Goal: Transaction & Acquisition: Purchase product/service

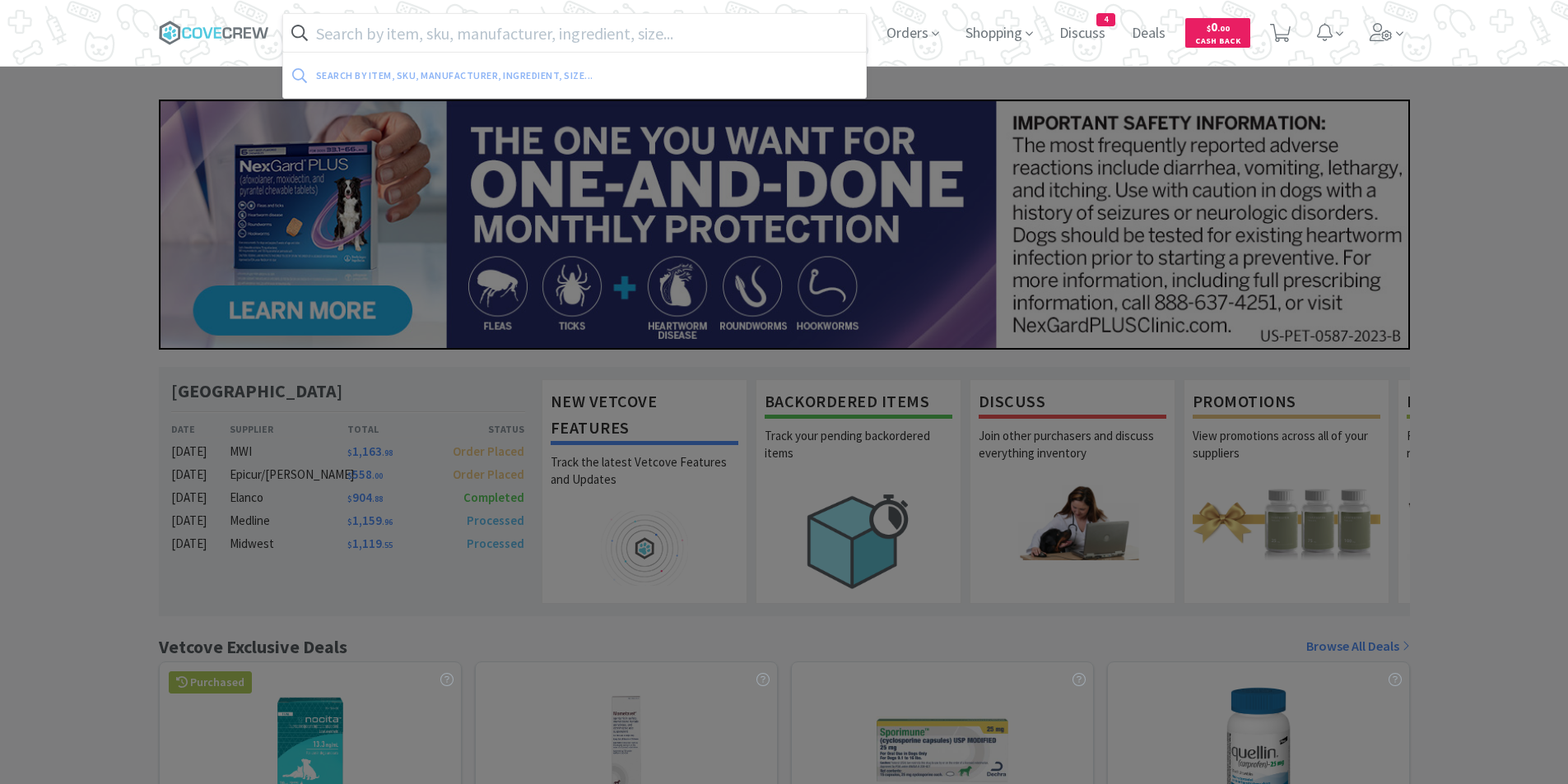
click at [525, 39] on input "text" at bounding box center [574, 32] width 583 height 38
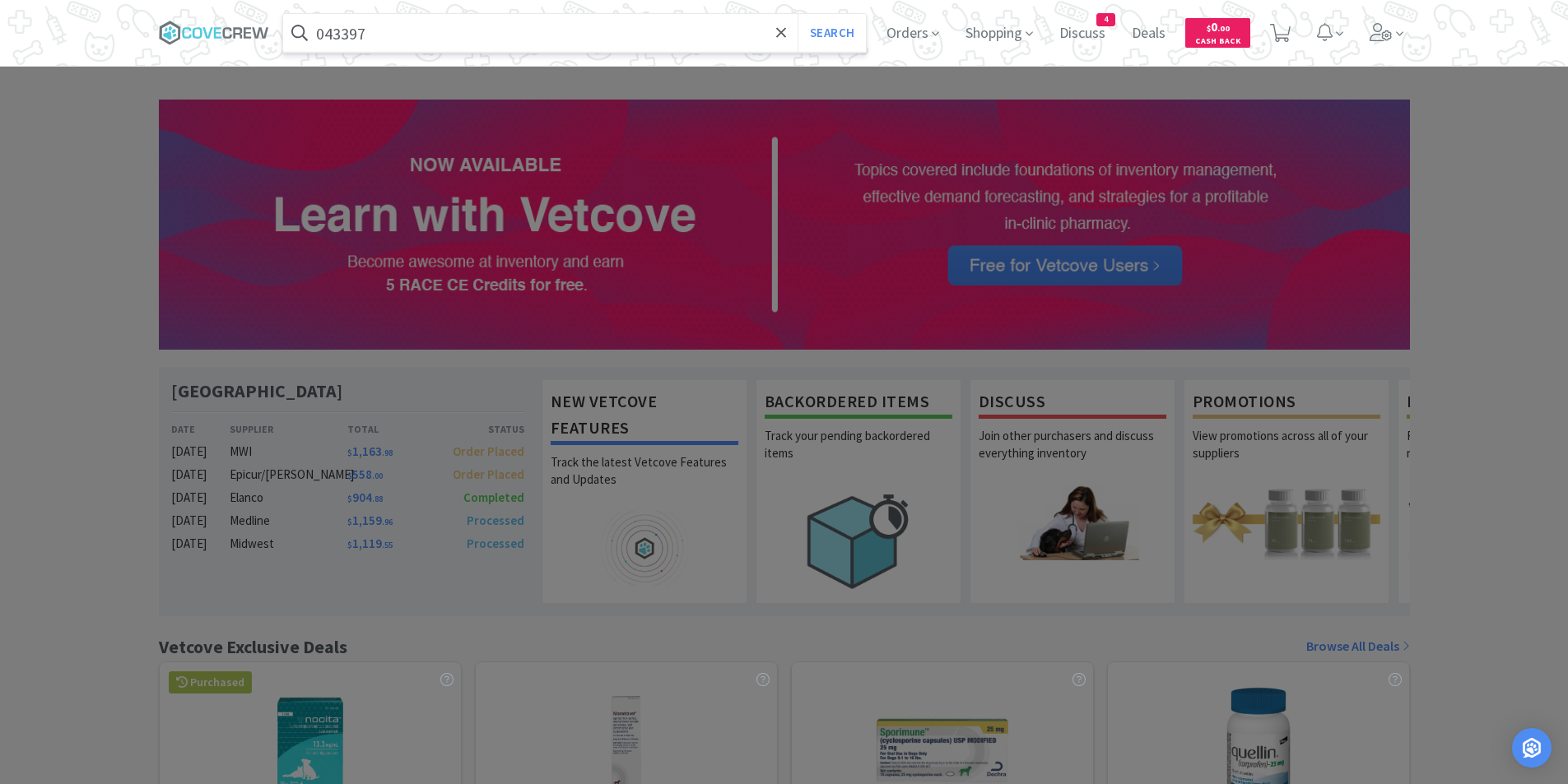
type input "043397"
click at [798, 14] on button "Search" at bounding box center [832, 32] width 68 height 38
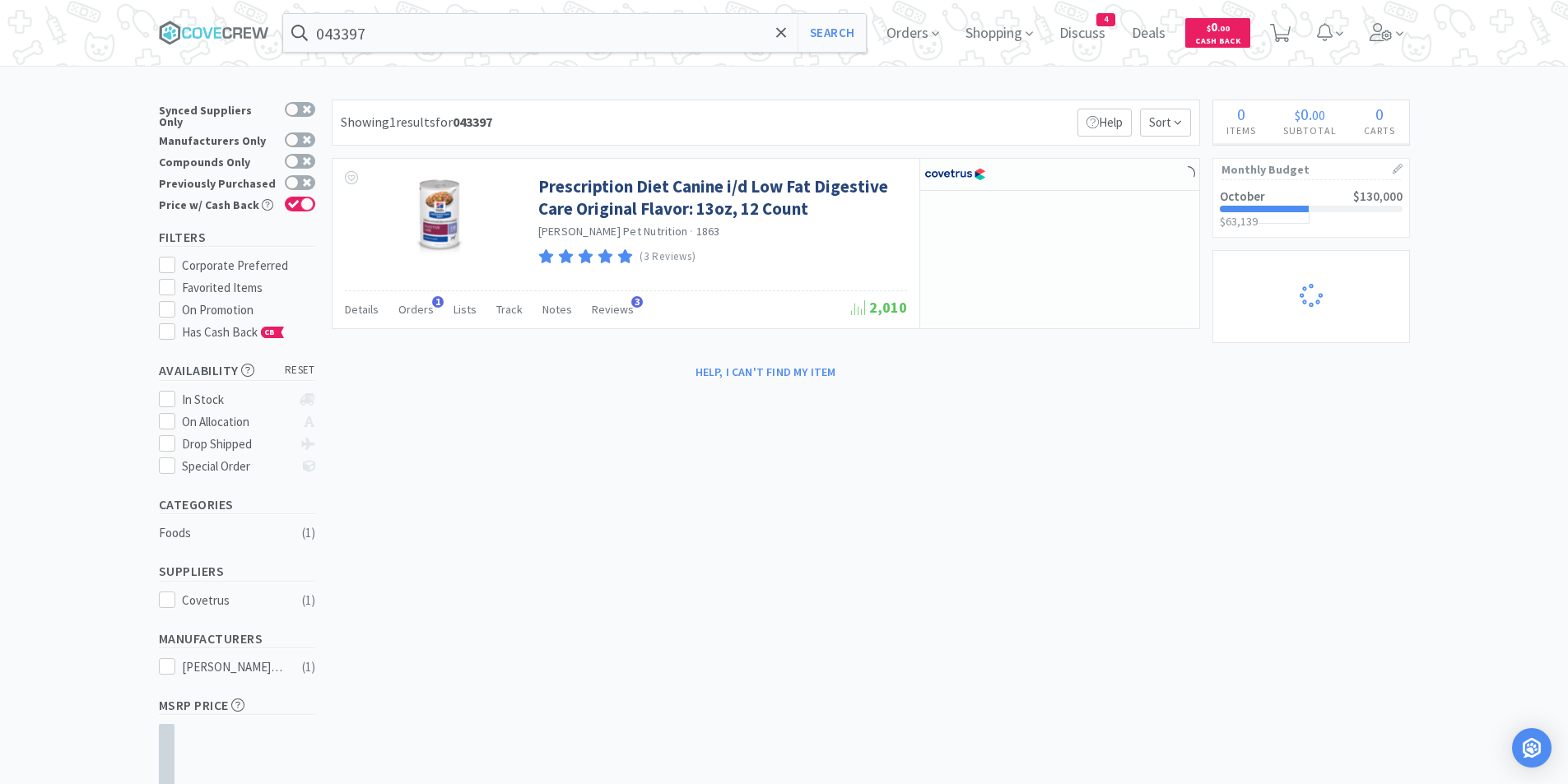
select select "1"
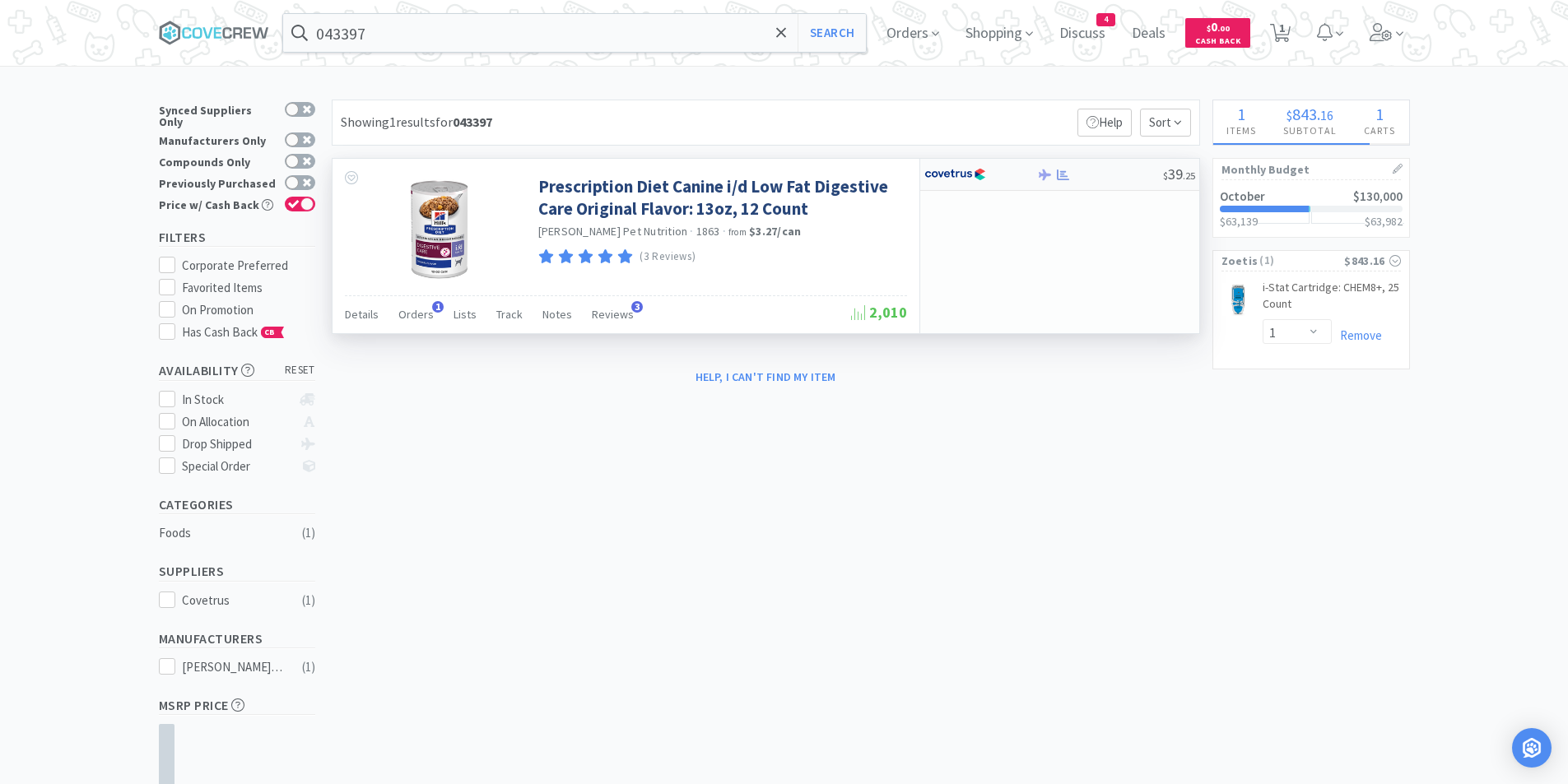
click at [957, 176] on img at bounding box center [955, 175] width 62 height 24
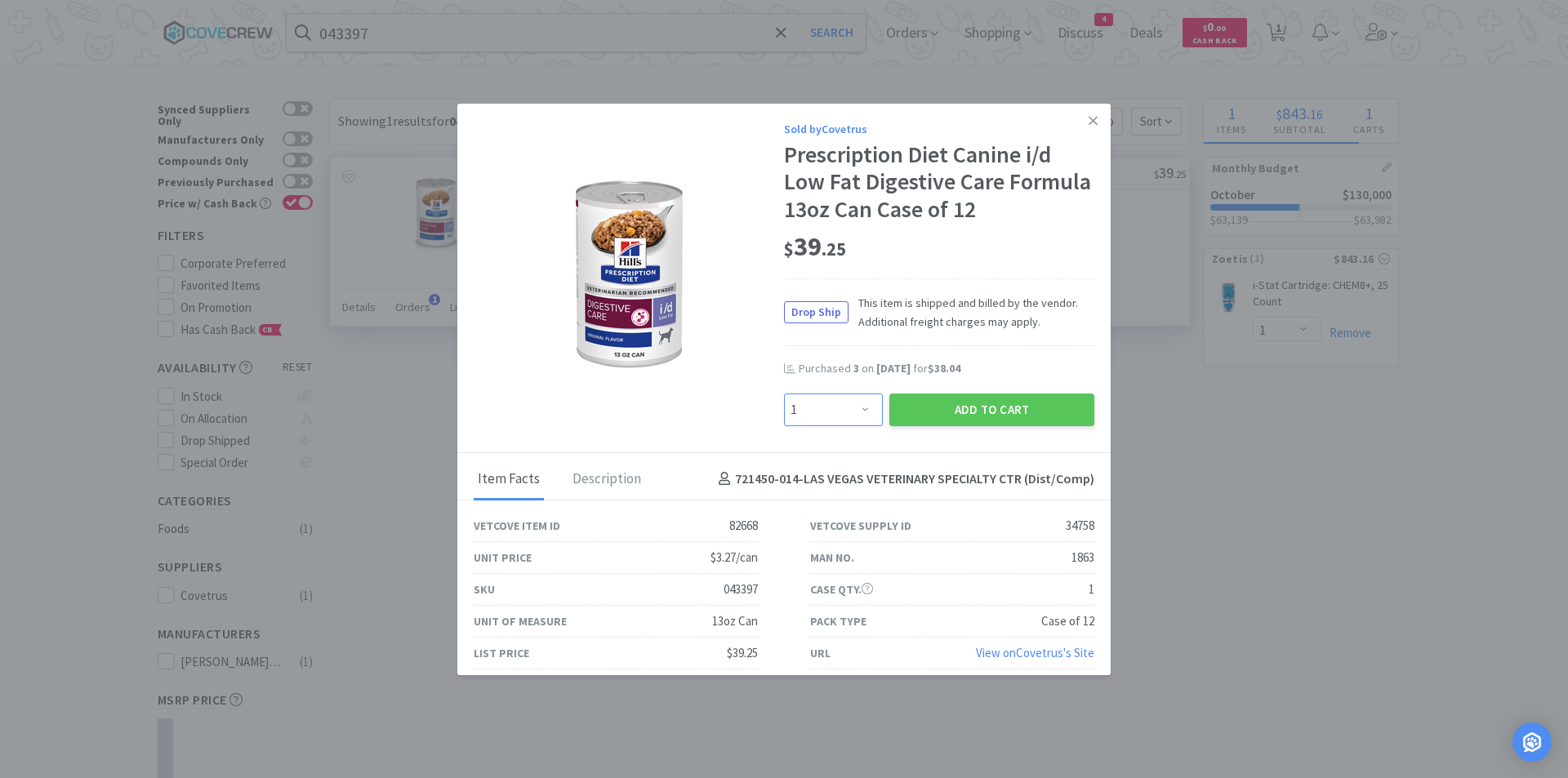
click at [859, 397] on select "Enter Quantity 1 2 3 4 5 6 7 8 9 10 11 12 13 14 15 16 17 18 19 20 Enter Quantity" at bounding box center [833, 410] width 99 height 33
select select "2"
click at [784, 393] on select "Enter Quantity 1 2 3 4 5 6 7 8 9 10 11 12 13 14 15 16 17 18 19 20 Enter Quantity" at bounding box center [833, 410] width 99 height 33
click at [952, 410] on button "Add to Cart" at bounding box center [992, 410] width 205 height 33
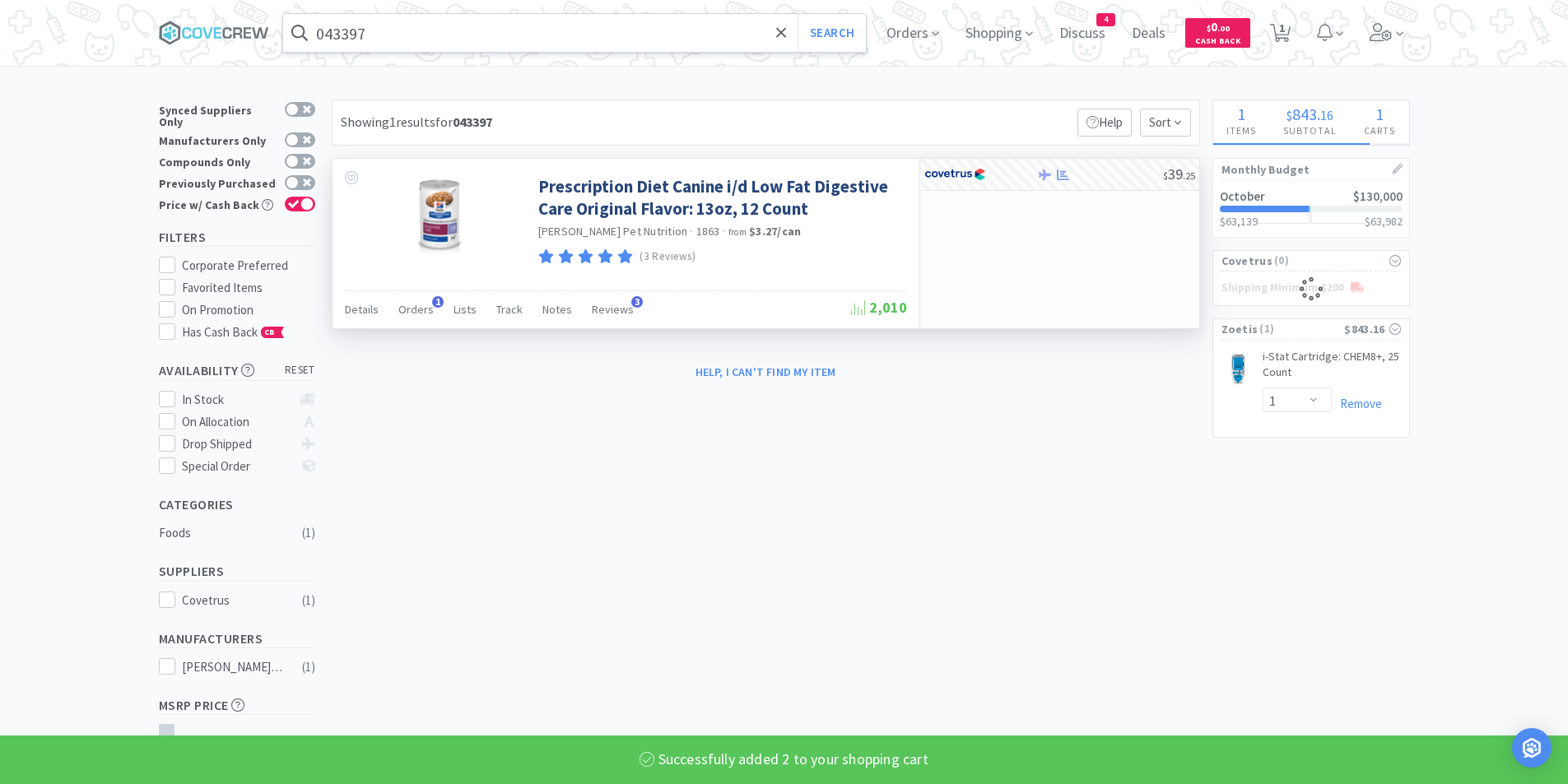
select select "2"
click at [561, 36] on input "043397" at bounding box center [574, 32] width 583 height 38
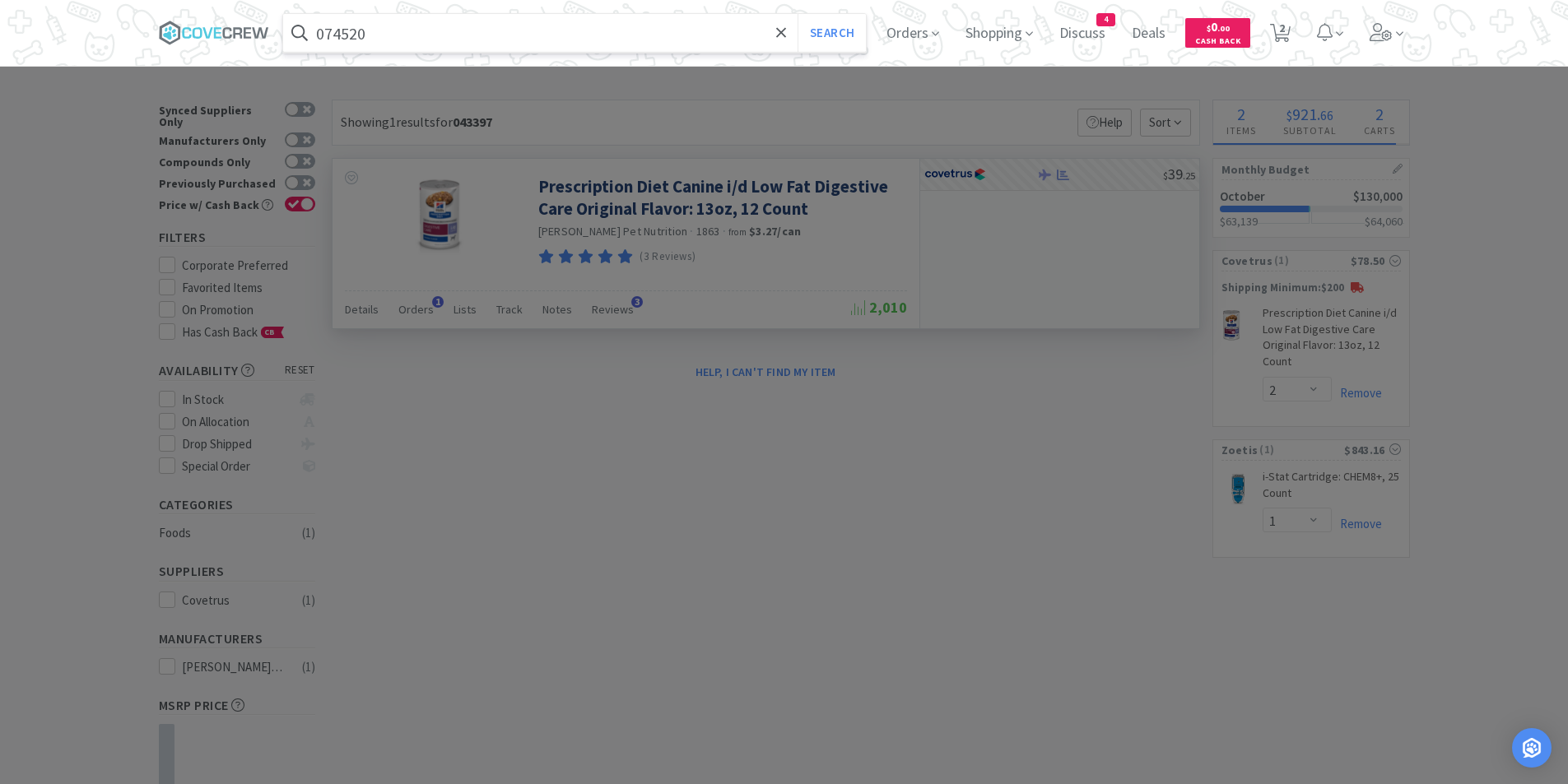
type input "074520"
click at [798, 14] on button "Search" at bounding box center [832, 32] width 68 height 38
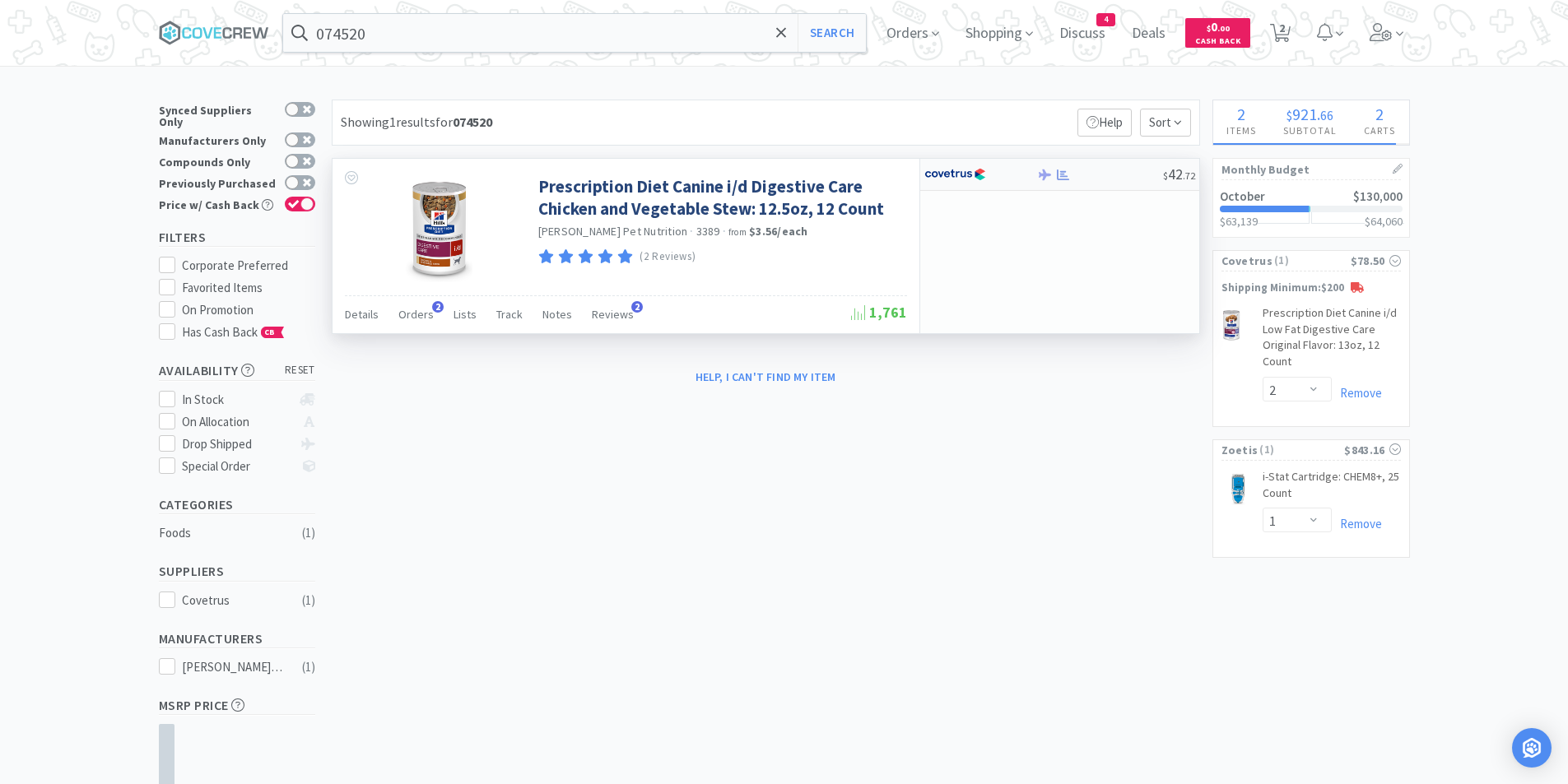
click at [989, 162] on div at bounding box center [970, 175] width 91 height 28
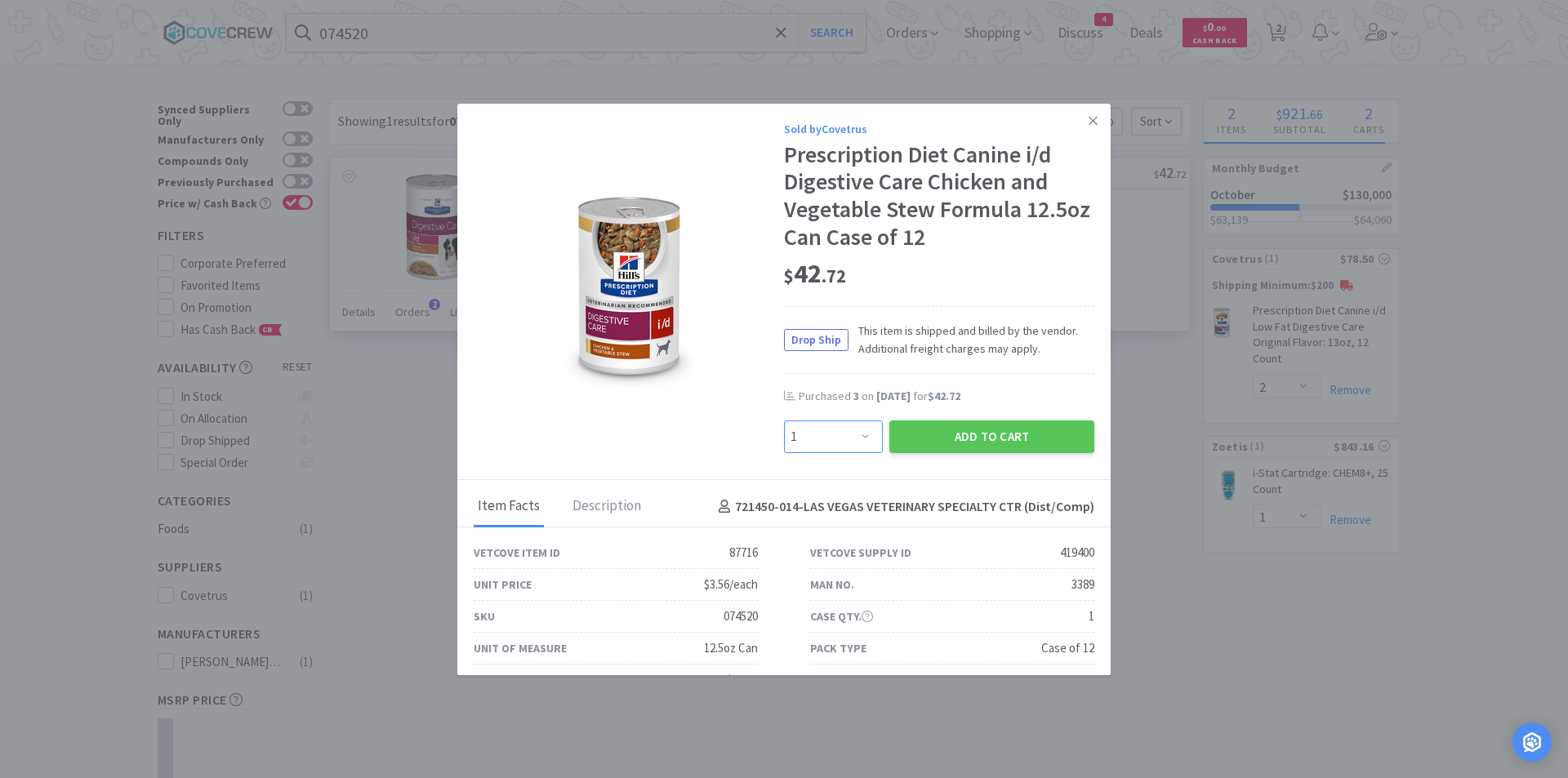
click at [862, 434] on select "Enter Quantity 1 2 3 4 5 6 7 8 9 10 11 12 13 14 15 16 17 18 19 20 Enter Quantity" at bounding box center [833, 438] width 99 height 33
select select "2"
click at [784, 421] on select "Enter Quantity 1 2 3 4 5 6 7 8 9 10 11 12 13 14 15 16 17 18 19 20 Enter Quantity" at bounding box center [833, 438] width 99 height 33
click at [970, 435] on button "Add to Cart" at bounding box center [992, 438] width 205 height 33
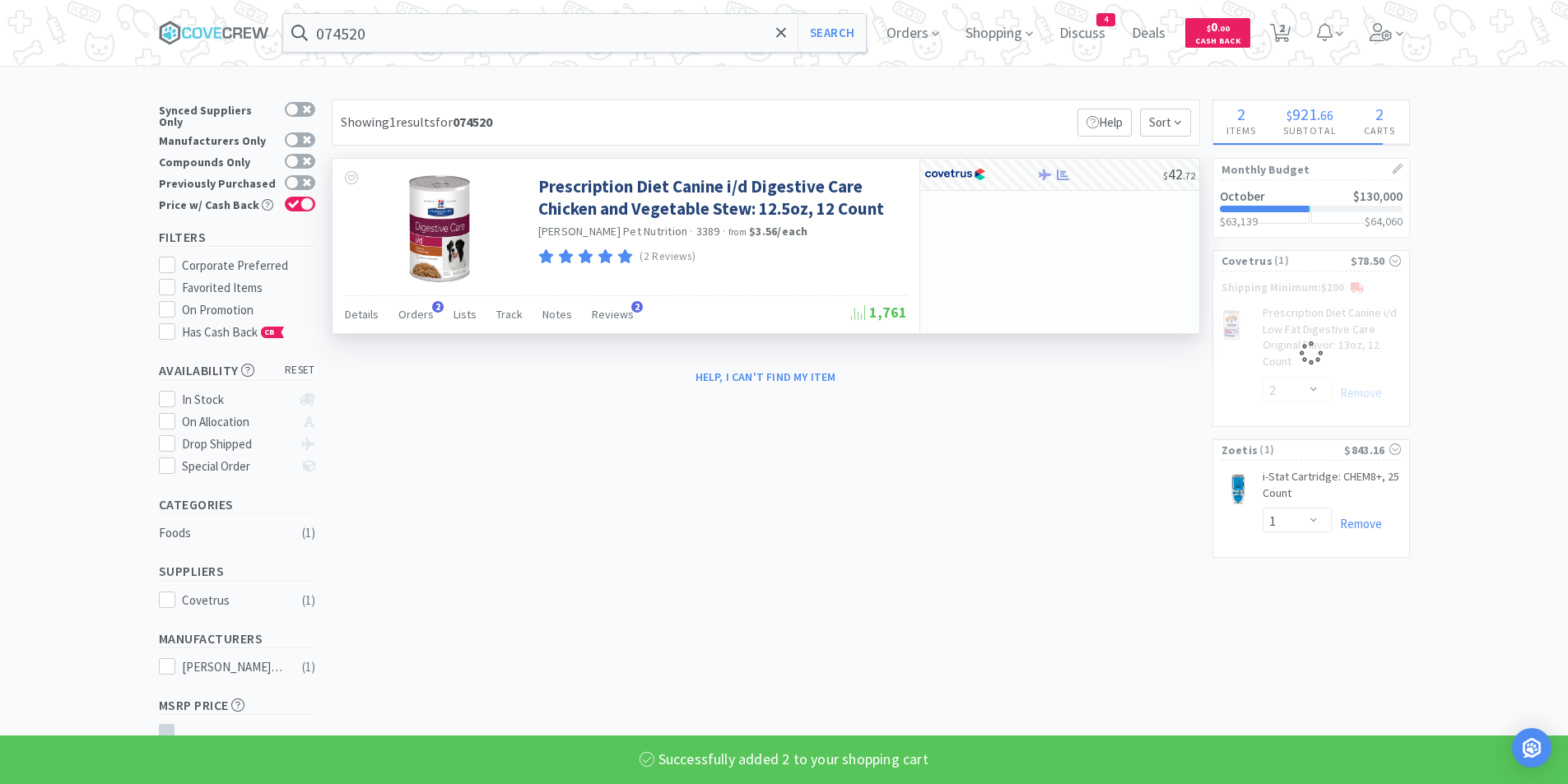
select select "2"
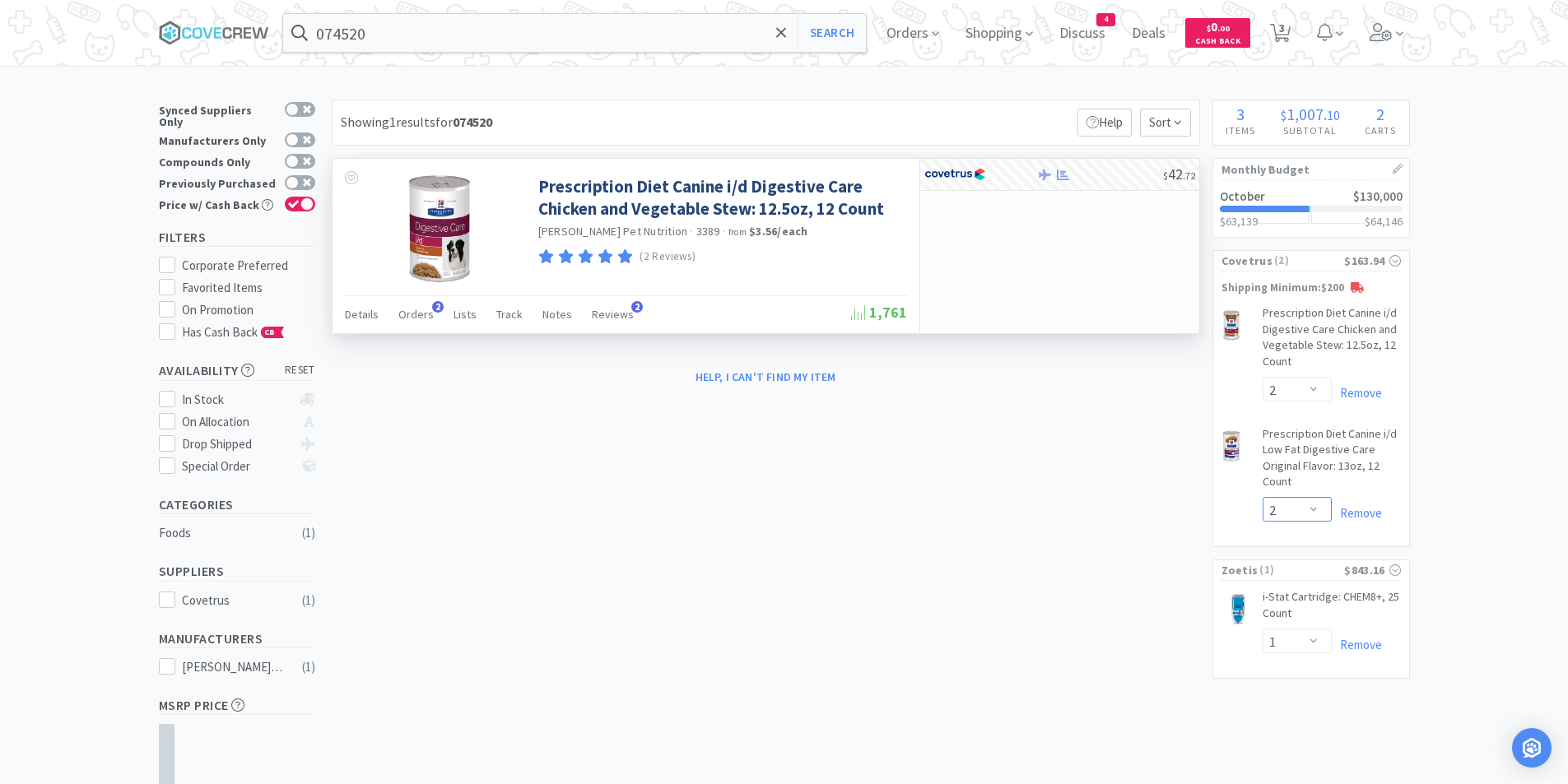
click at [1315, 508] on select "Enter Quantity 1 2 3 4 5 6 7 8 9 10 11 12 13 14 15 16 17 18 19 20 Enter Quantity" at bounding box center [1296, 509] width 69 height 24
click at [1098, 495] on div "× Filter Results Synced Suppliers Only Manufacturers Only Compounds Only Previo…" at bounding box center [784, 497] width 1251 height 795
click at [1314, 389] on select "Enter Quantity 1 2 3 4 5 6 7 8 9 10 11 12 13 14 15 16 17 18 19 20 Enter Quantity" at bounding box center [1296, 389] width 69 height 24
click at [1262, 377] on select "Enter Quantity 1 2 3 4 5 6 7 8 9 10 11 12 13 14 15 16 17 18 19 20 Enter Quantity" at bounding box center [1296, 389] width 69 height 24
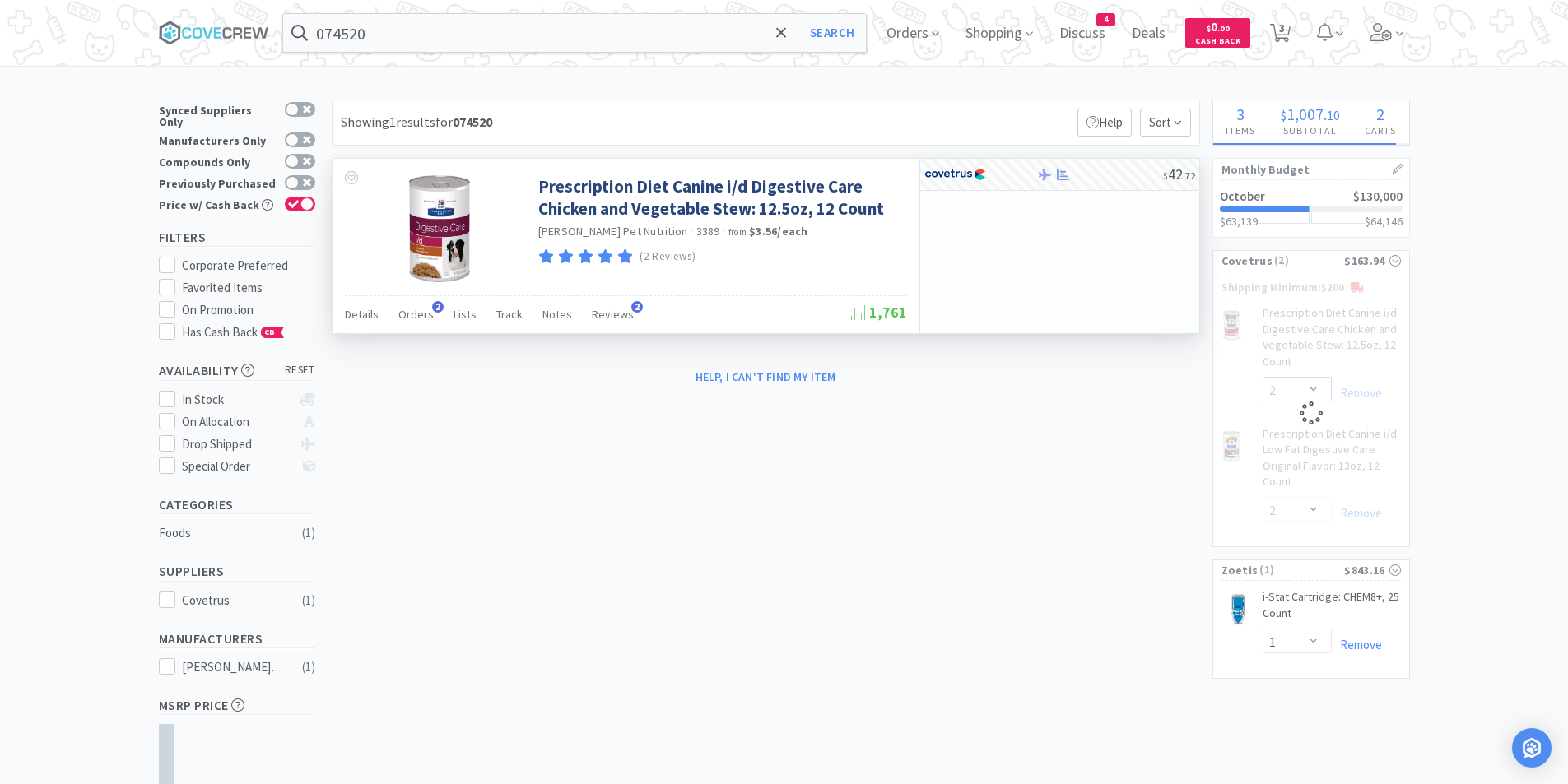
select select "3"
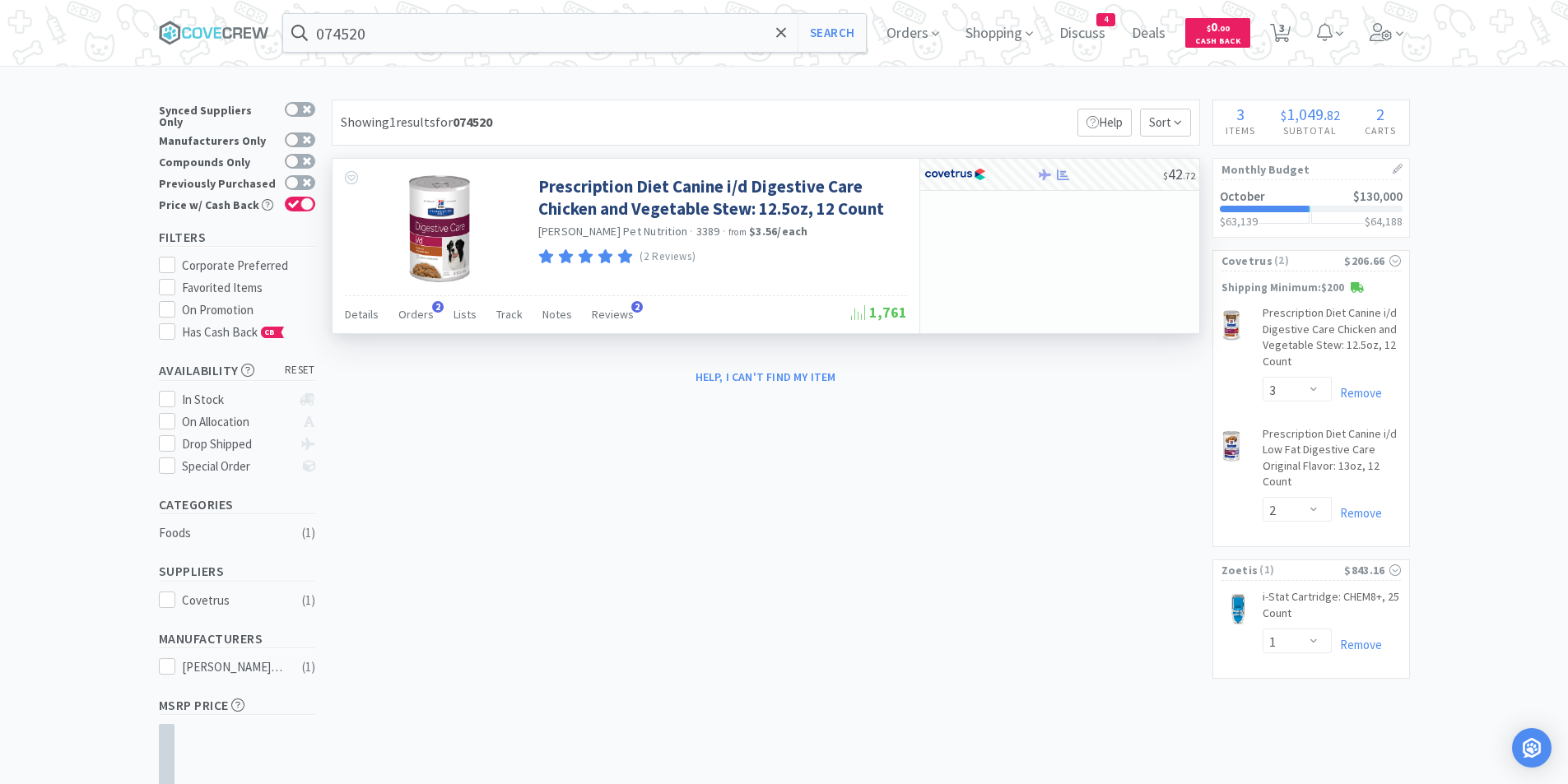
click at [806, 525] on div "× Filter Results Synced Suppliers Only Manufacturers Only Compounds Only Previo…" at bounding box center [784, 497] width 1251 height 795
click at [436, 42] on input "074520" at bounding box center [574, 32] width 583 height 38
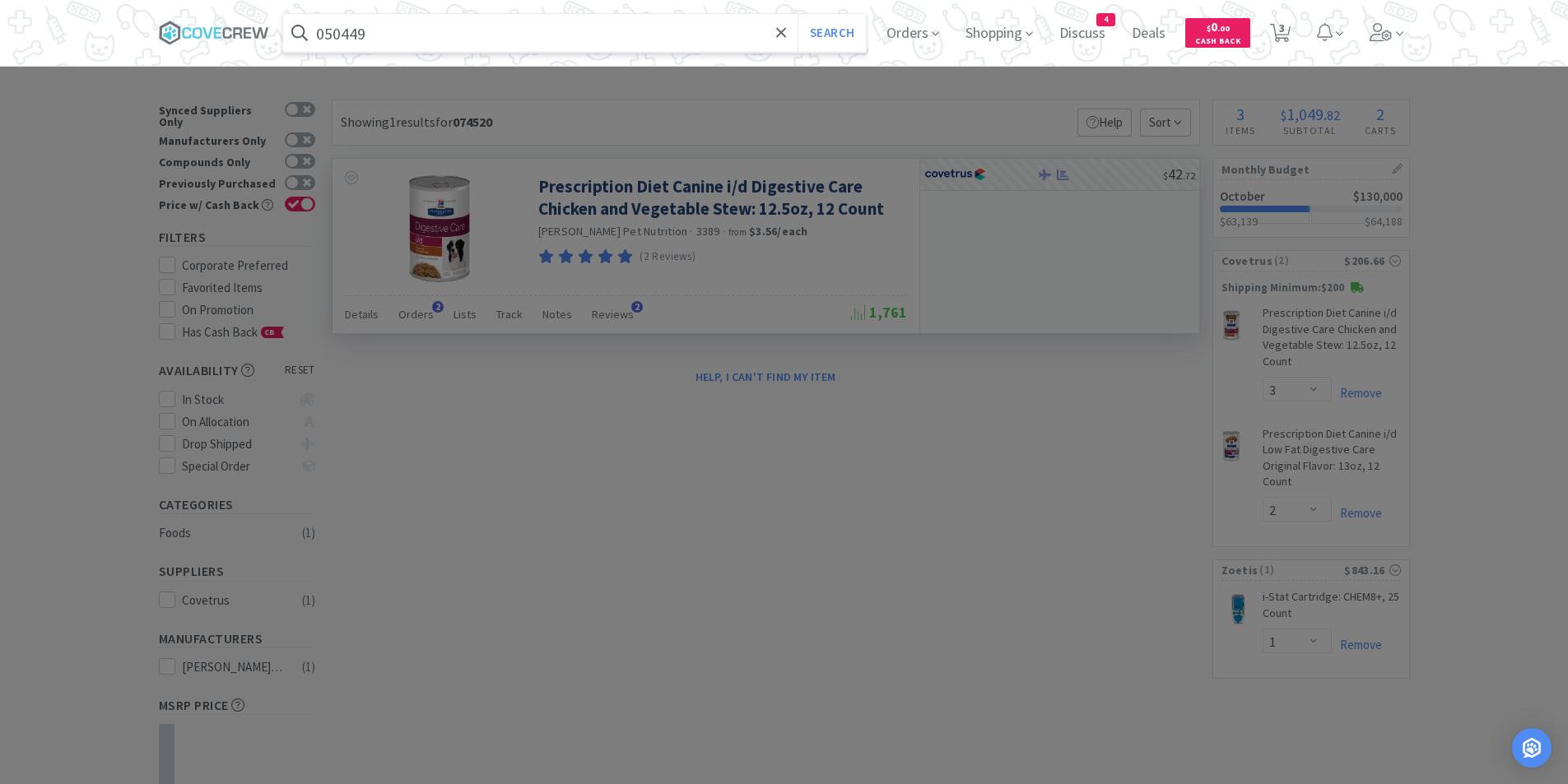
type input "050449"
click at [798, 14] on button "Search" at bounding box center [832, 32] width 68 height 38
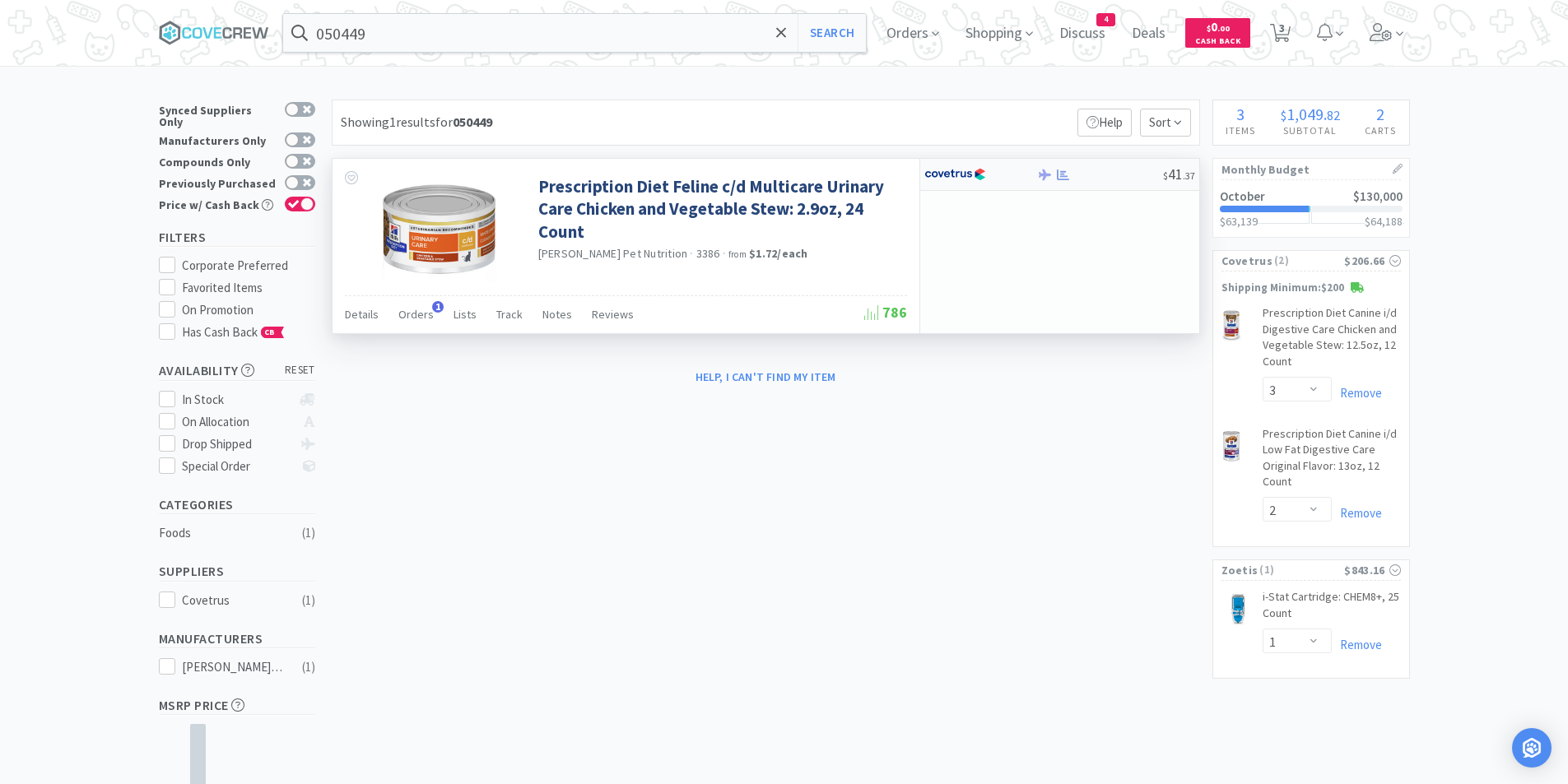
click at [985, 178] on img at bounding box center [955, 175] width 62 height 24
select select "1"
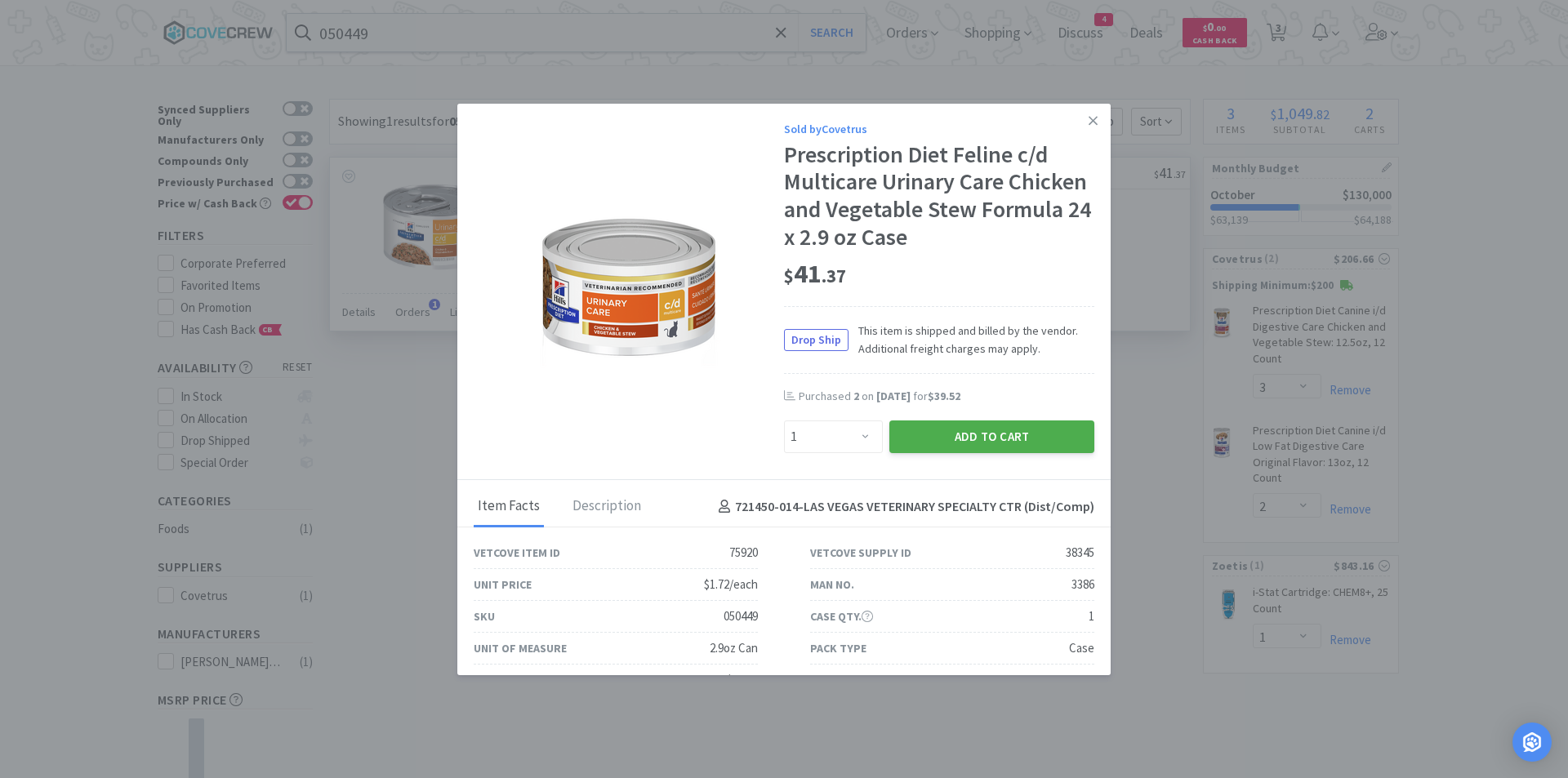
click at [935, 444] on button "Add to Cart" at bounding box center [992, 438] width 205 height 33
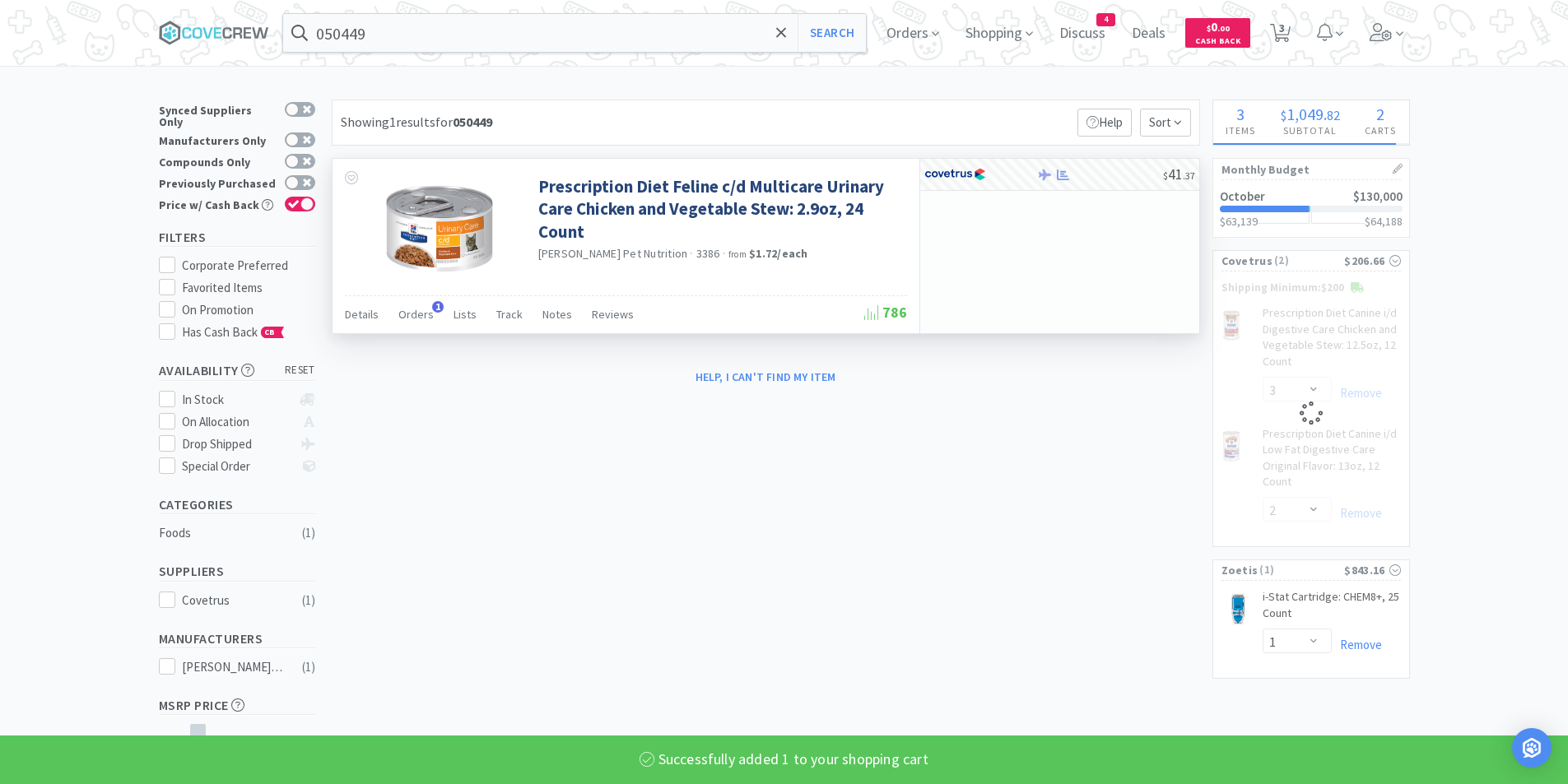
select select "1"
